Goal: Find specific page/section: Find specific page/section

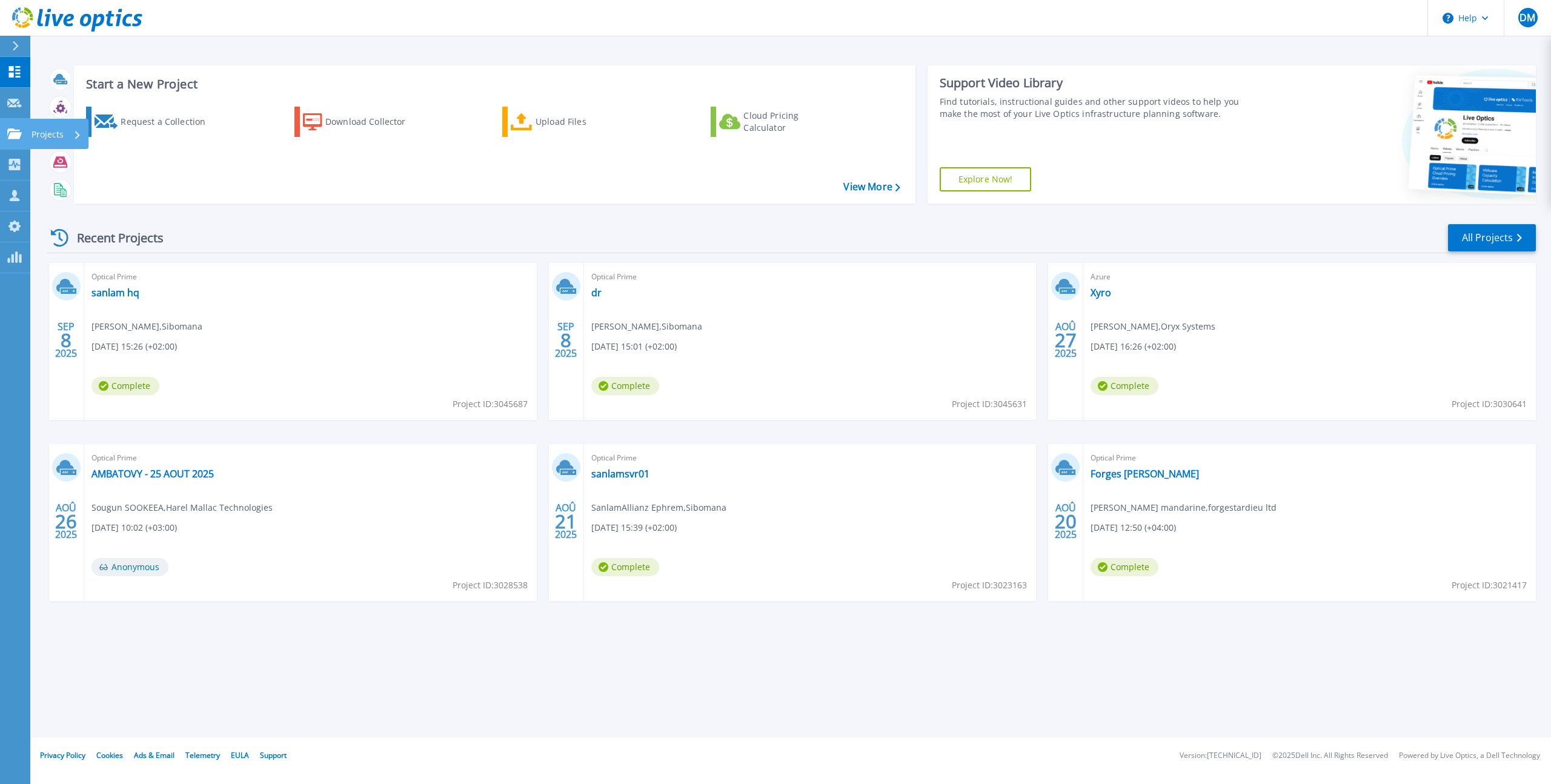
click at [20, 140] on link "Projects Projects" at bounding box center [15, 134] width 30 height 31
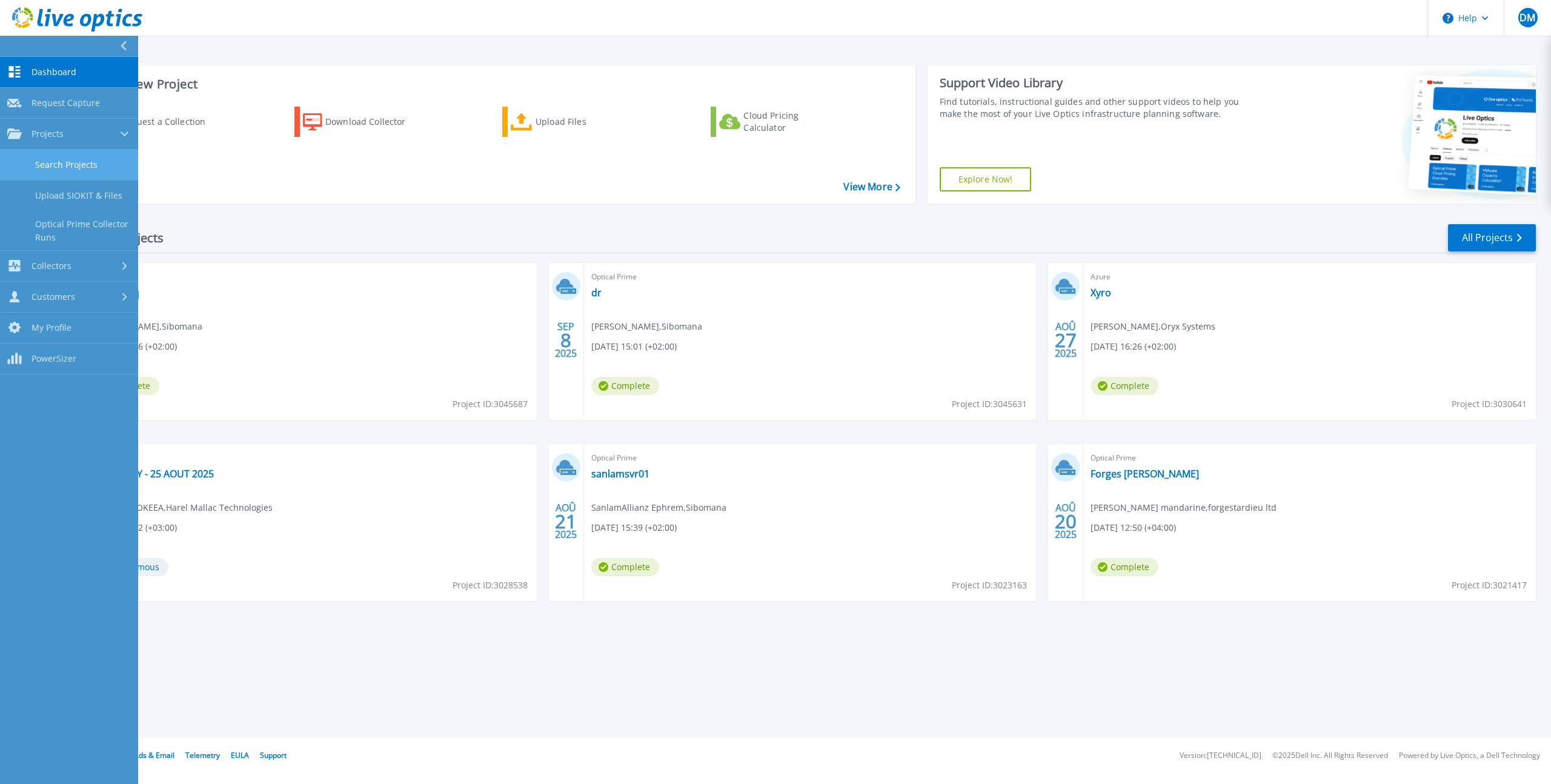
click at [78, 167] on link "Search Projects" at bounding box center [69, 165] width 138 height 31
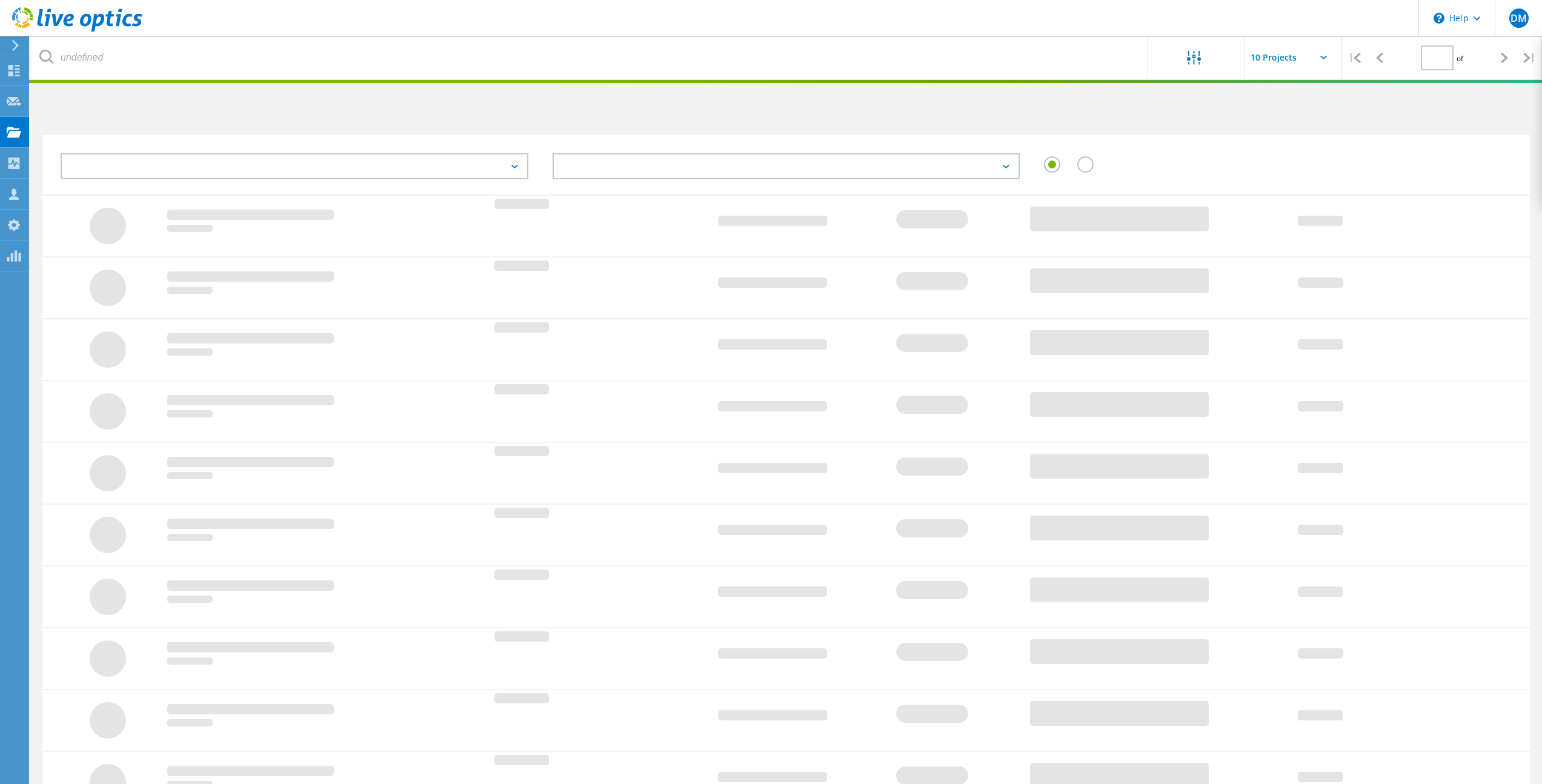
type input "1"
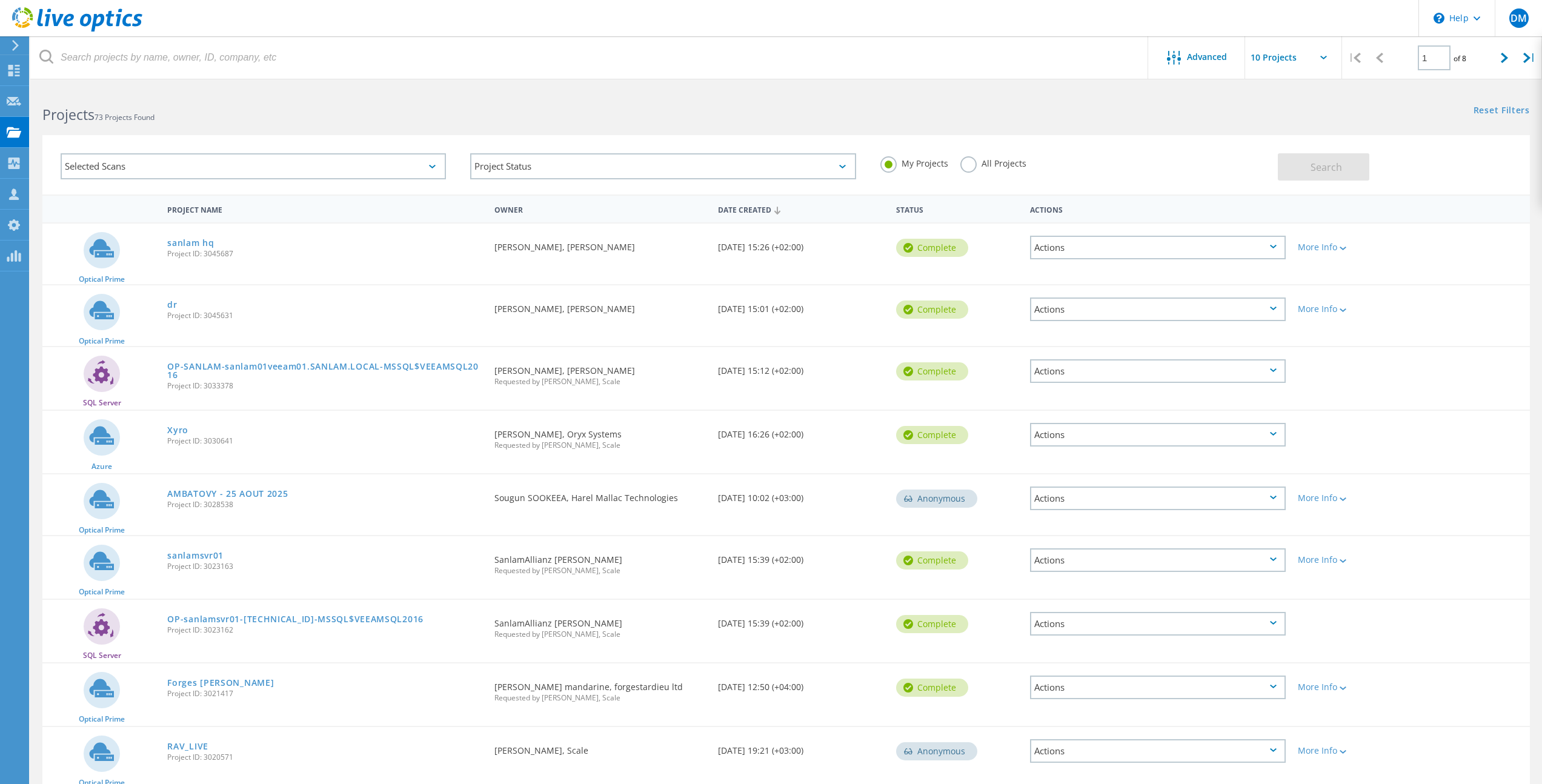
click at [972, 161] on label "All Projects" at bounding box center [993, 162] width 66 height 12
click at [0, 0] on input "All Projects" at bounding box center [0, 0] width 0 height 0
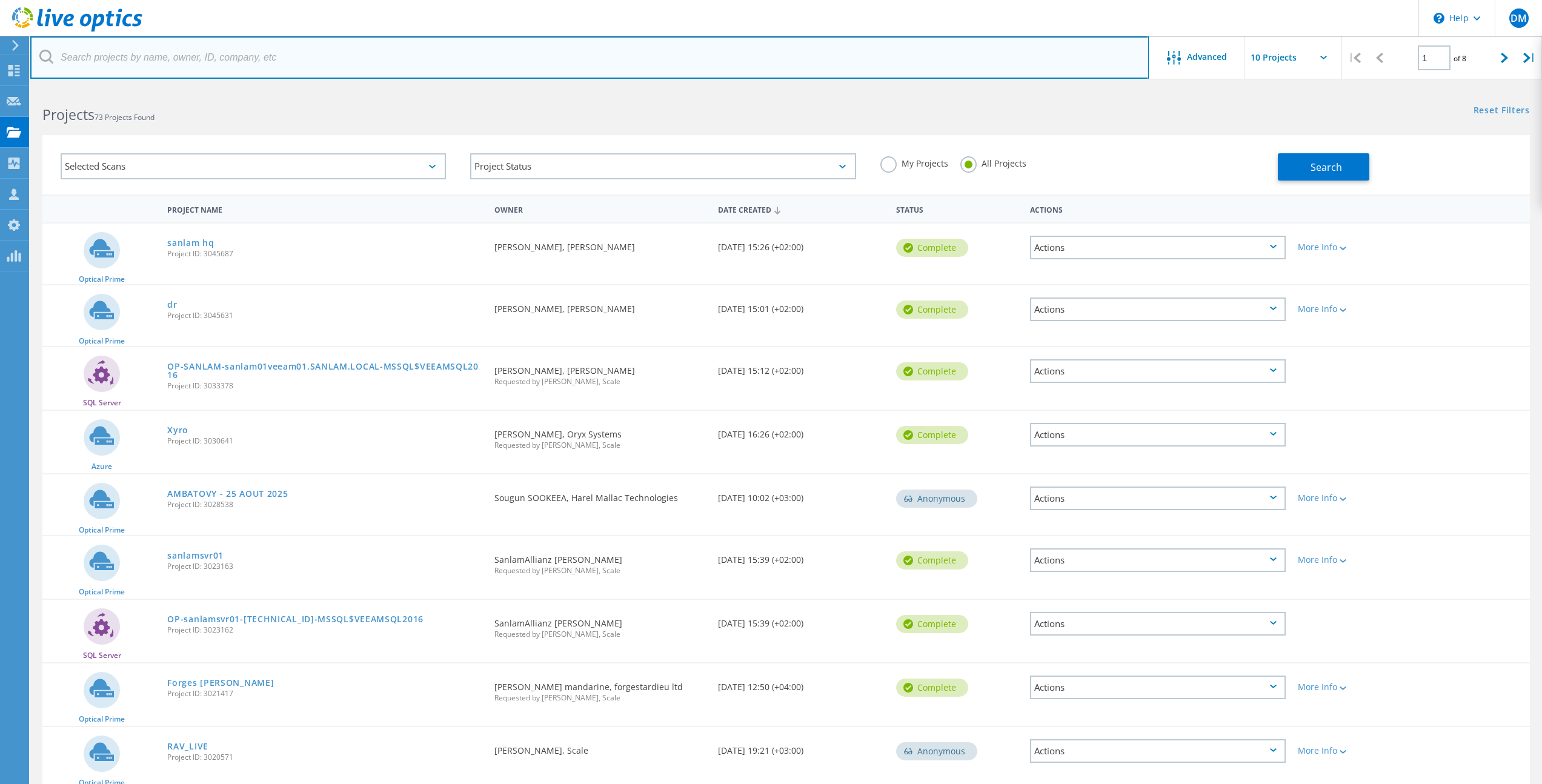
click at [267, 60] on input "text" at bounding box center [589, 57] width 1118 height 42
paste input "Kansai Paints"
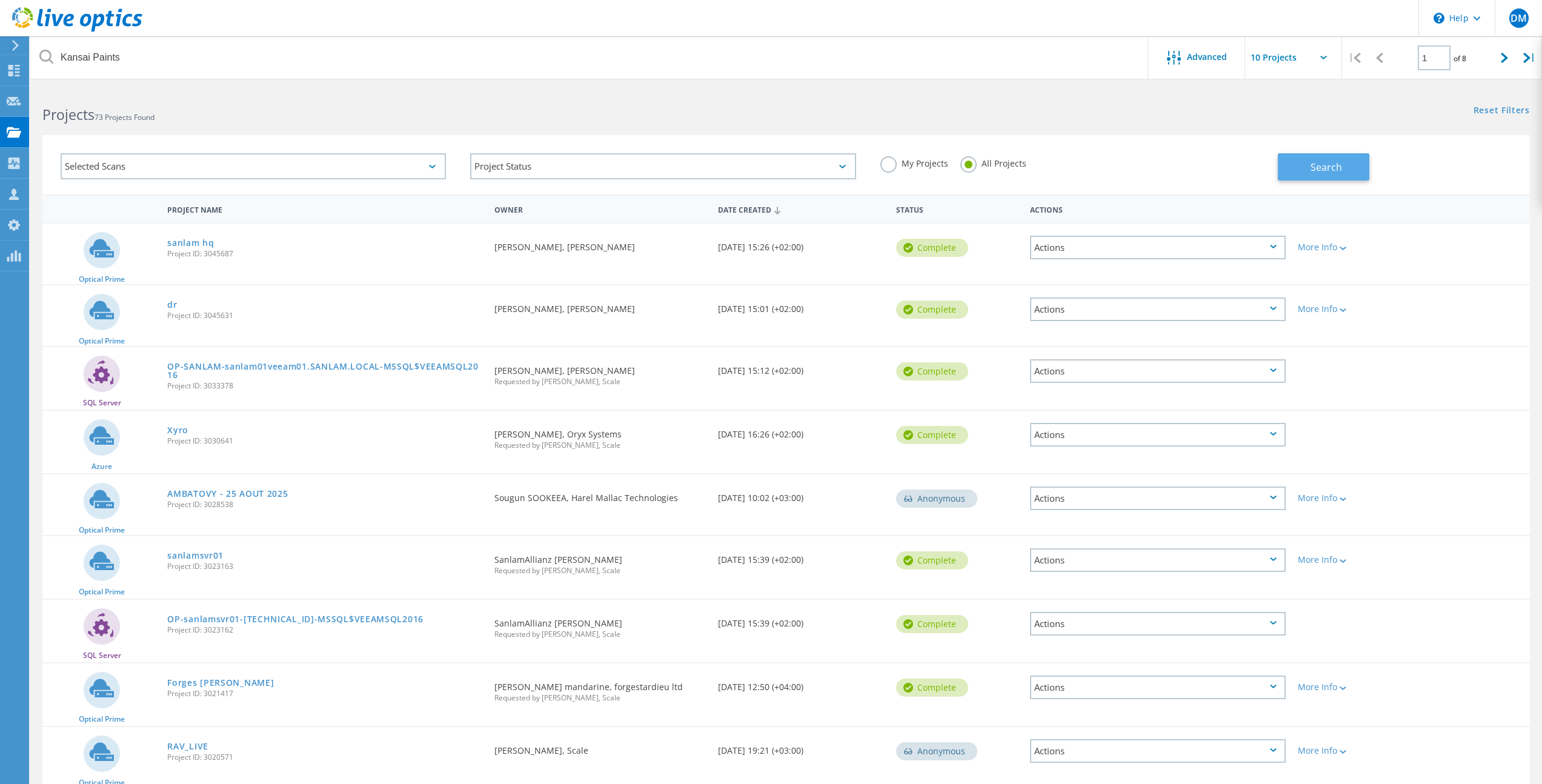
click at [1328, 161] on span "Search" at bounding box center [1326, 168] width 31 height 14
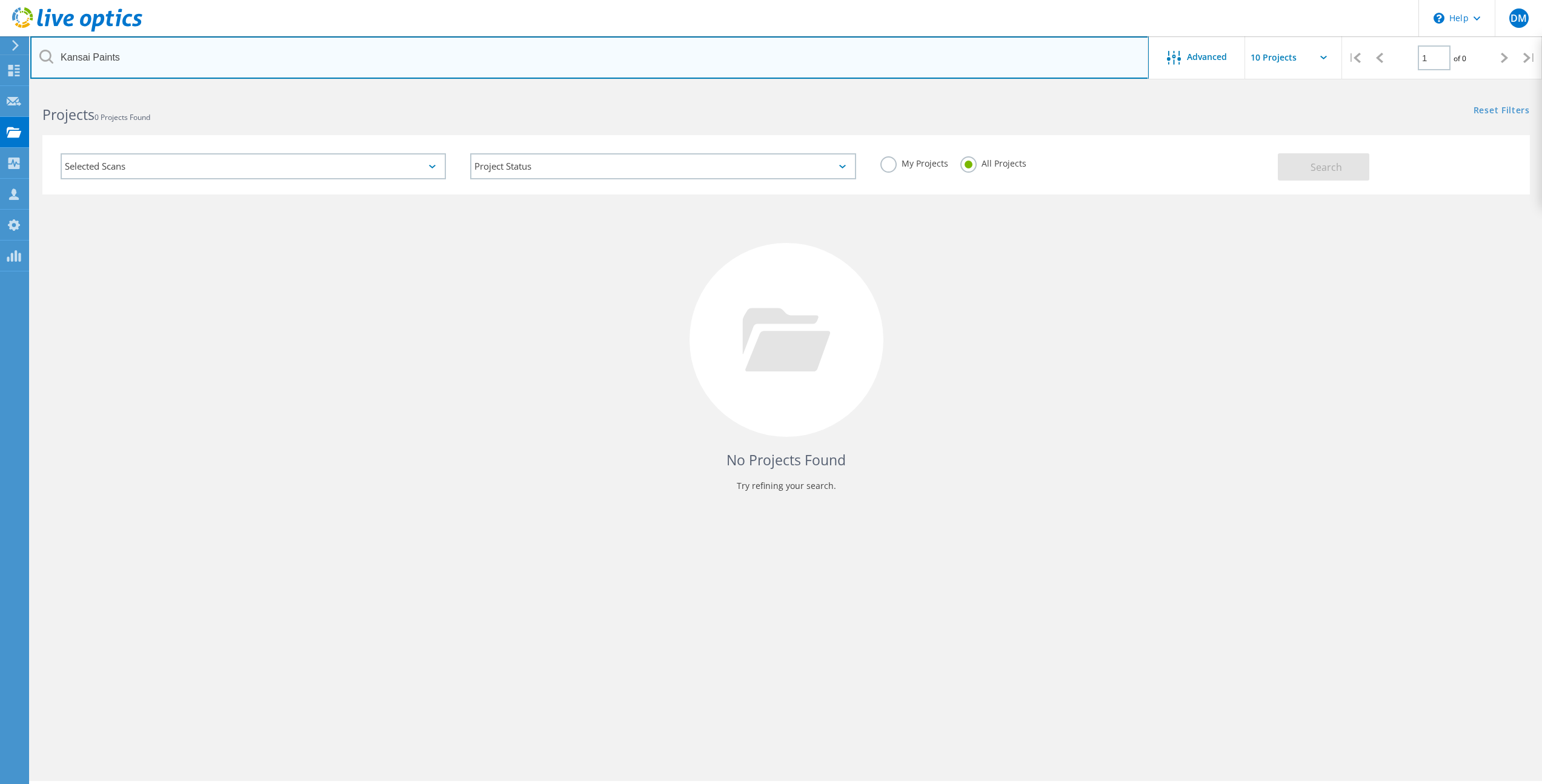
click at [100, 54] on input "Kansai Paints" at bounding box center [589, 57] width 1118 height 42
type input "Kansai"
